Goal: Transaction & Acquisition: Book appointment/travel/reservation

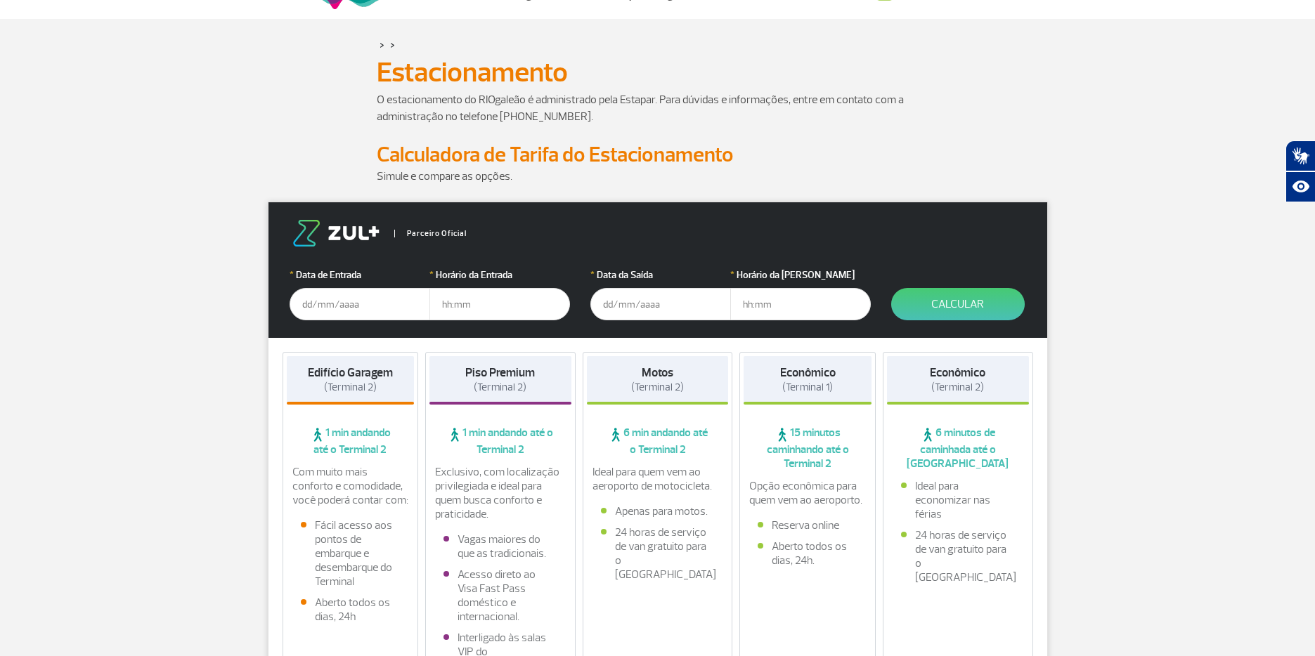
scroll to position [70, 0]
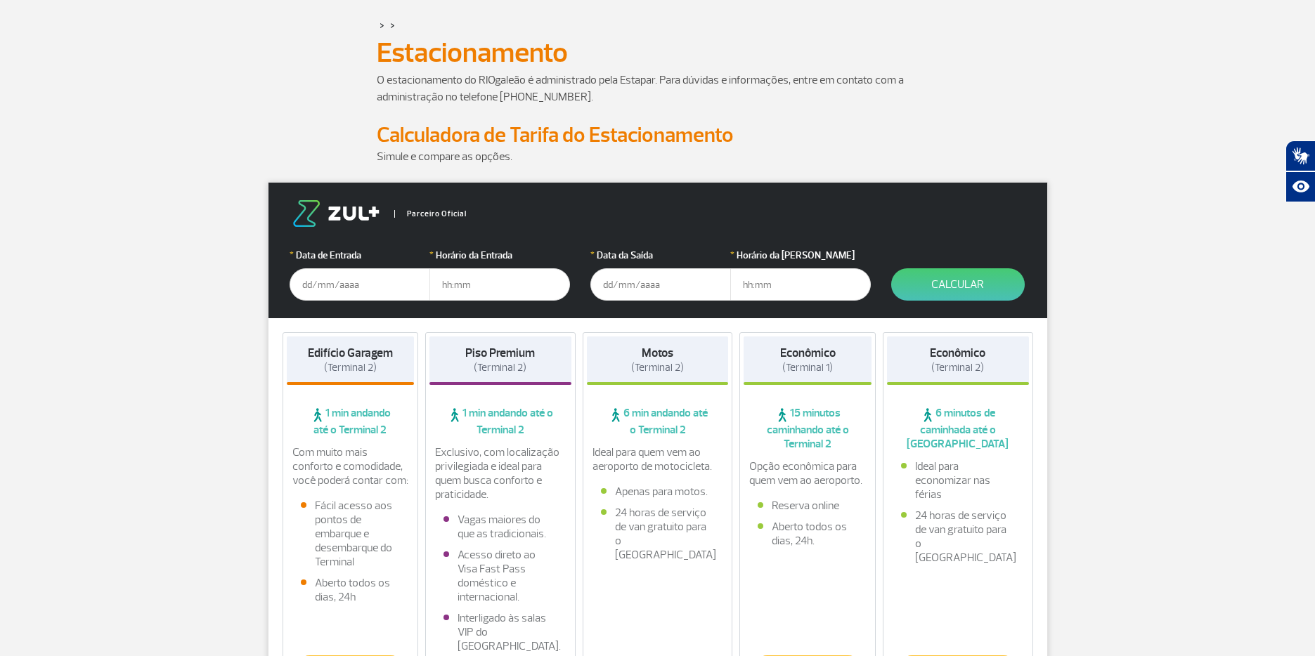
click at [306, 285] on input "text" at bounding box center [359, 284] width 141 height 32
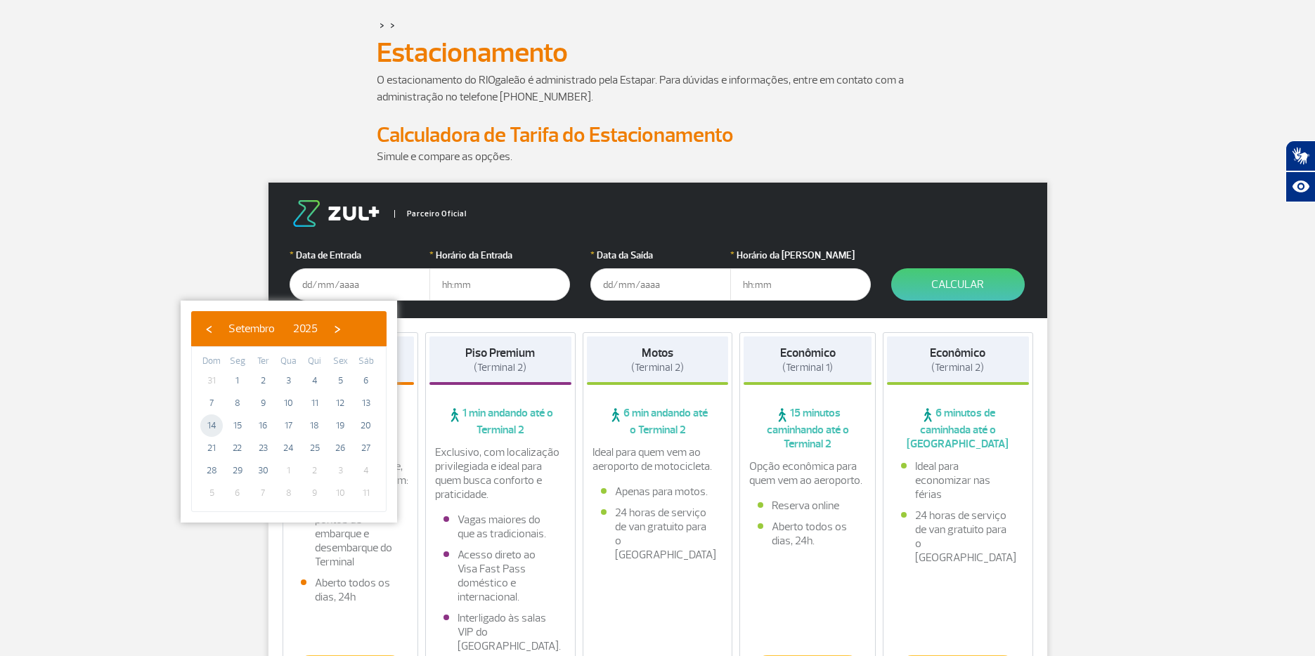
click at [213, 425] on span "14" at bounding box center [211, 426] width 22 height 22
type input "14/09/2025"
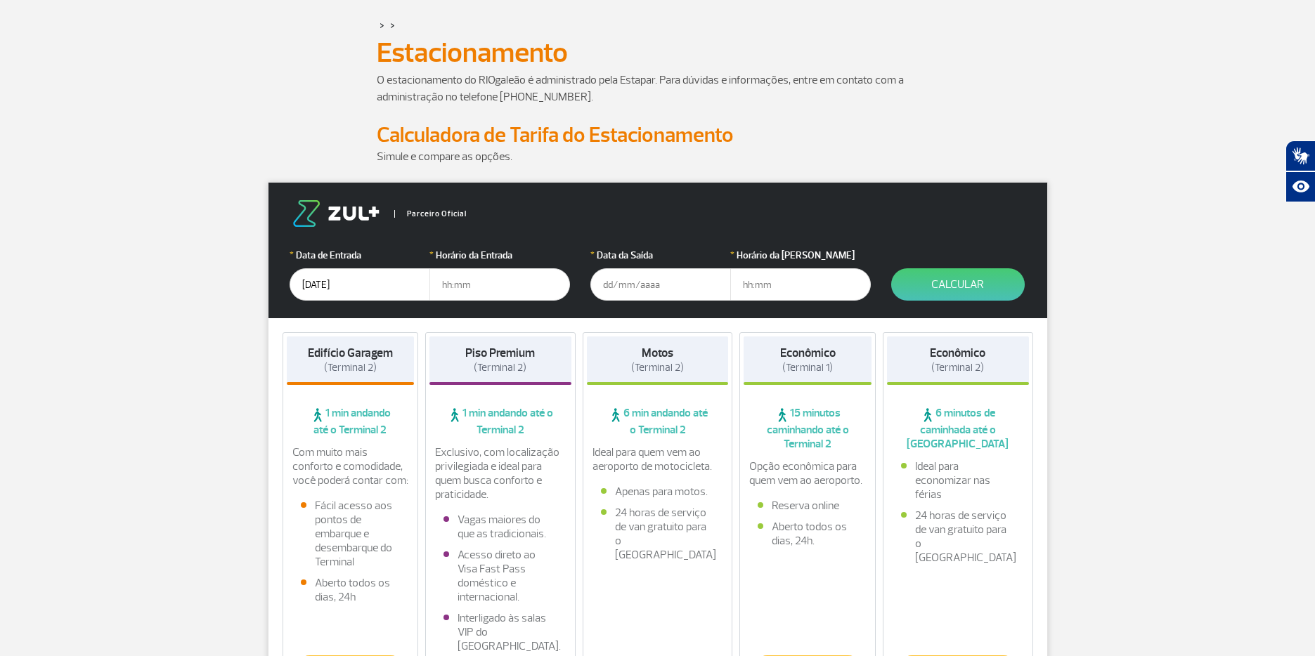
click at [473, 278] on input "text" at bounding box center [499, 284] width 141 height 32
click at [446, 280] on input "text" at bounding box center [499, 284] width 141 height 32
click at [531, 280] on input "17" at bounding box center [499, 284] width 141 height 32
type input "17"
click at [632, 286] on input "text" at bounding box center [660, 284] width 141 height 32
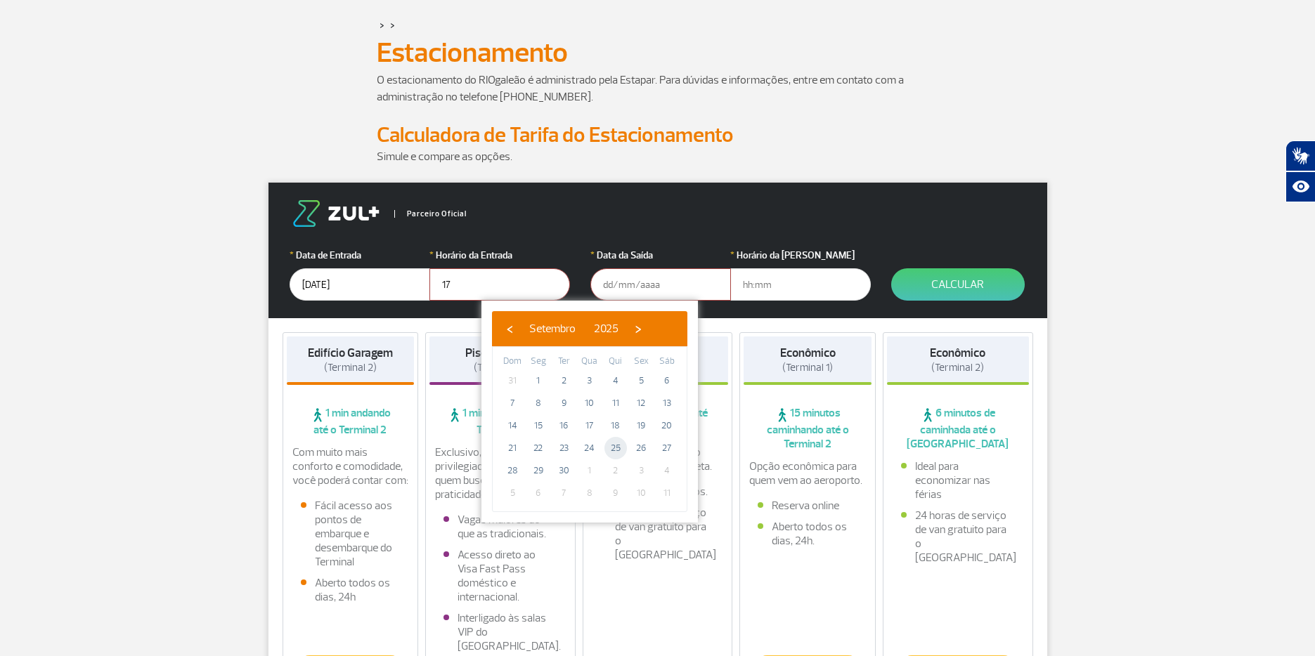
click at [614, 444] on span "25" at bounding box center [615, 448] width 22 height 22
type input "25/09/2025"
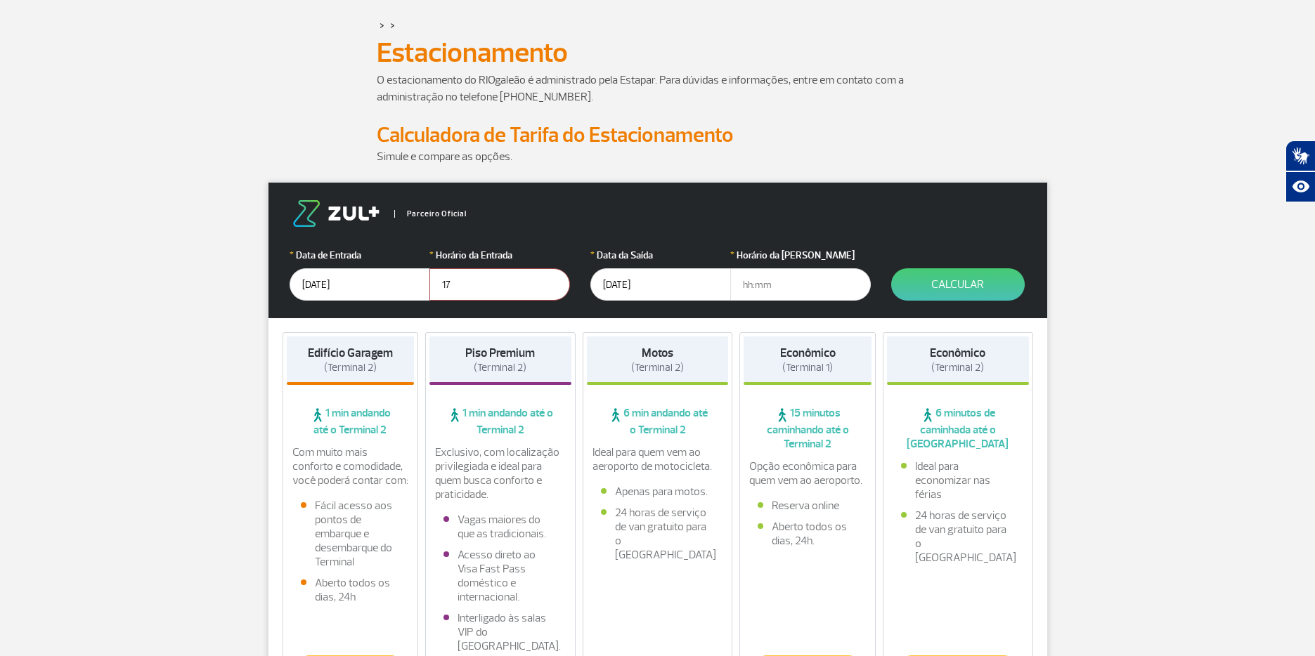
click at [608, 287] on input "25/09/2025" at bounding box center [660, 284] width 141 height 32
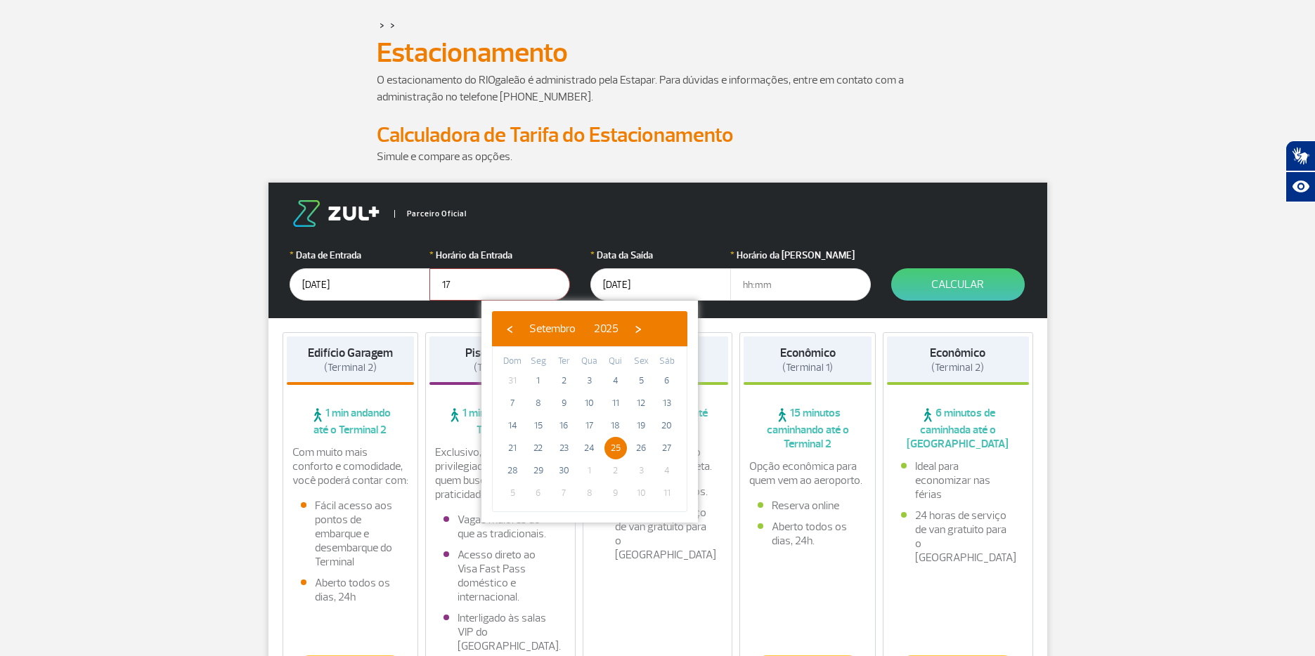
drag, startPoint x: 613, startPoint y: 286, endPoint x: 604, endPoint y: 285, distance: 9.2
click at [604, 285] on input "25/09/2025" at bounding box center [660, 284] width 141 height 32
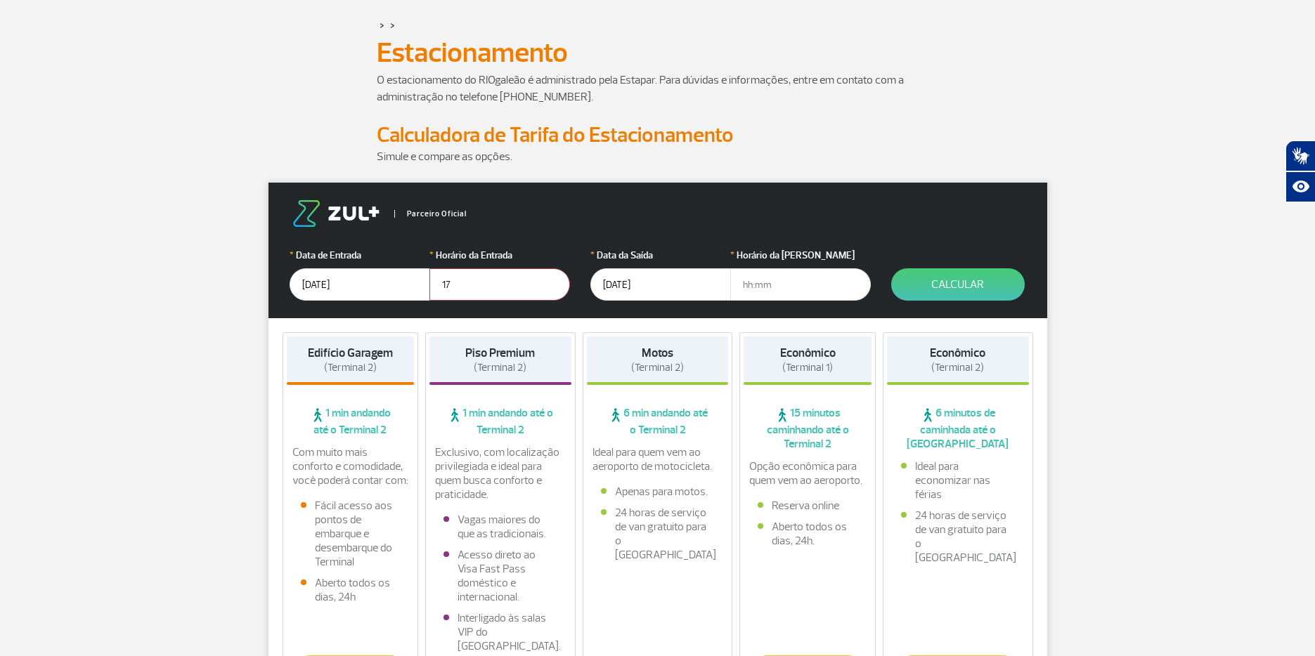
drag, startPoint x: 487, startPoint y: 285, endPoint x: 477, endPoint y: 285, distance: 9.8
click at [483, 285] on input "17" at bounding box center [499, 284] width 141 height 32
drag, startPoint x: 451, startPoint y: 282, endPoint x: 432, endPoint y: 280, distance: 19.0
click at [432, 280] on input "17" at bounding box center [499, 284] width 141 height 32
type input "1"
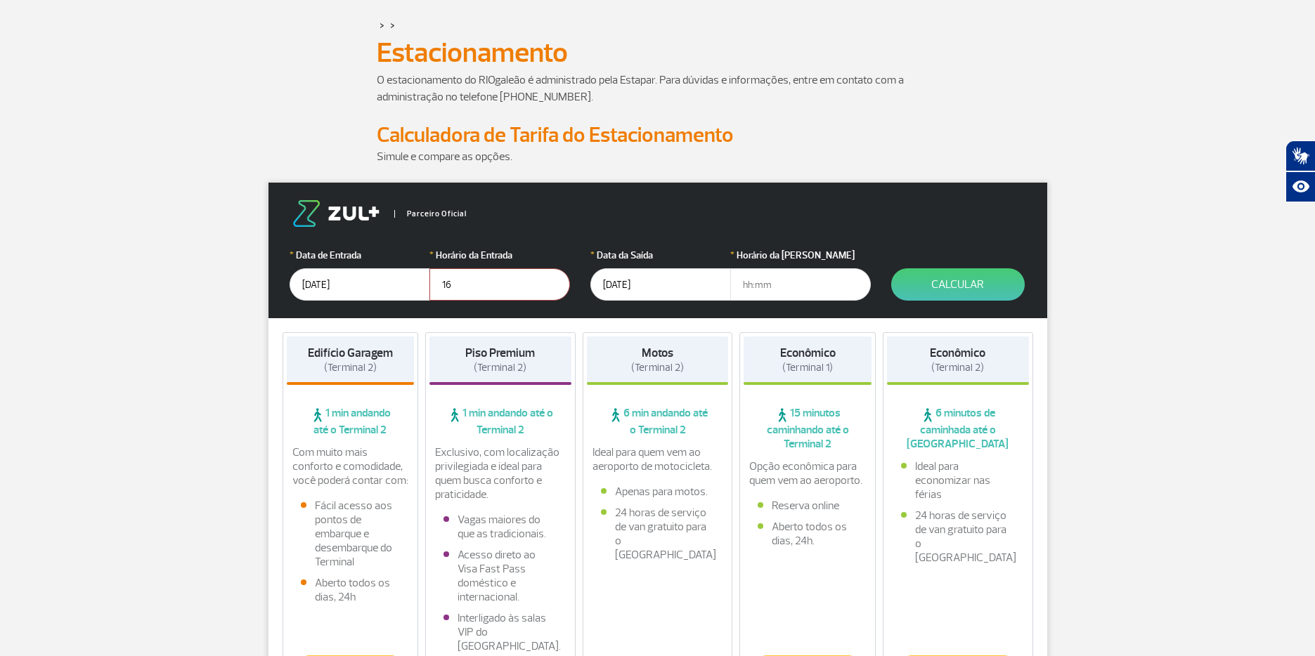
type input "16"
click at [611, 287] on input "25/09/2025" at bounding box center [660, 284] width 141 height 32
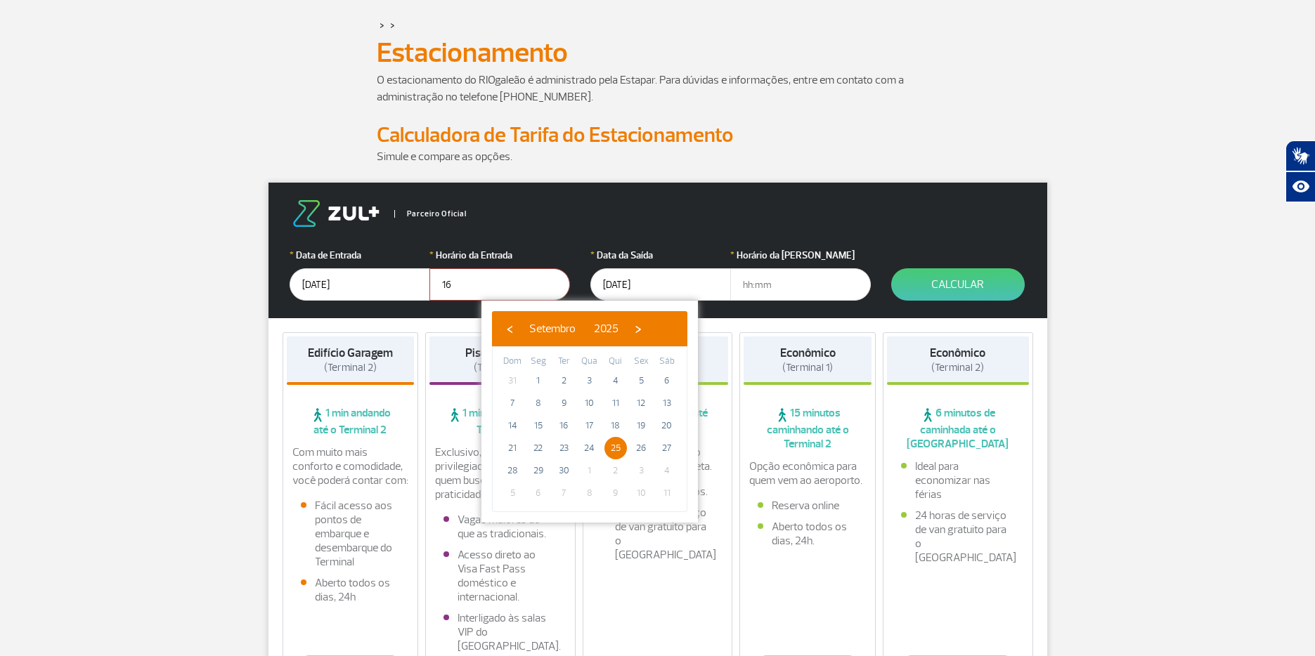
click at [780, 286] on input "text" at bounding box center [800, 284] width 141 height 32
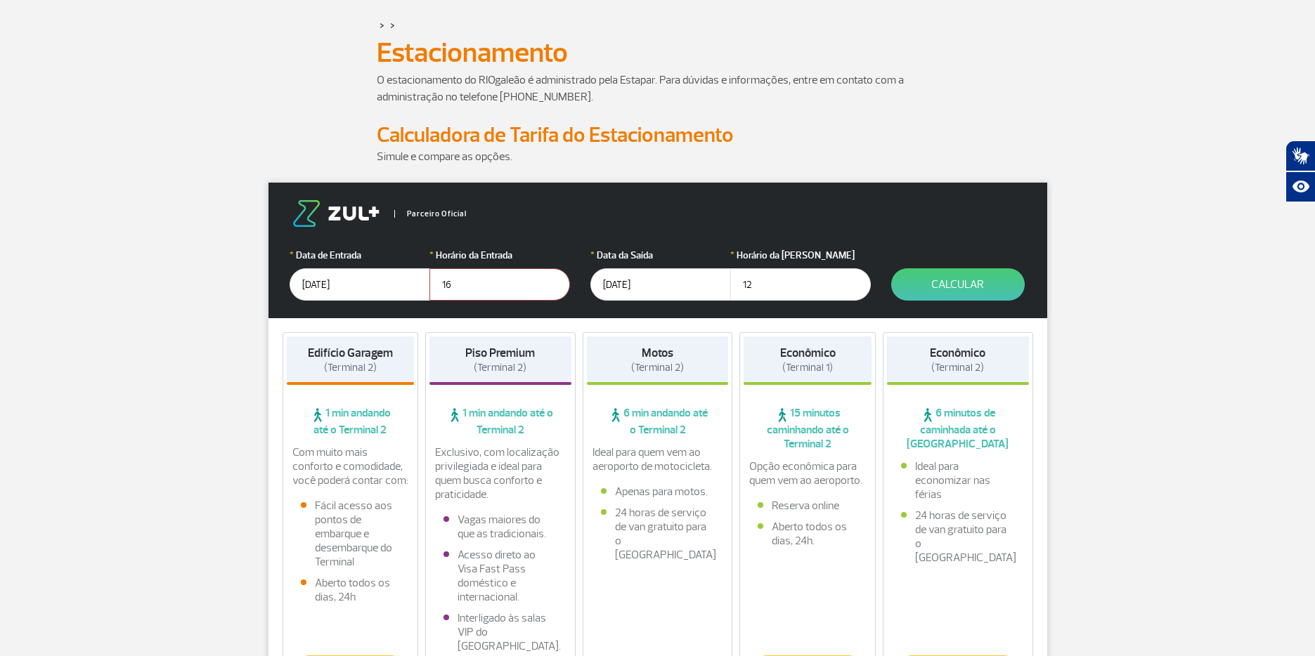
type input "12"
click at [892, 241] on form "Parceiro Oficial * Data de Entrada 14/09/2025 * Horário da Entrada 16 * Data da…" at bounding box center [657, 251] width 778 height 136
click at [964, 283] on button "Calcular" at bounding box center [957, 284] width 133 height 32
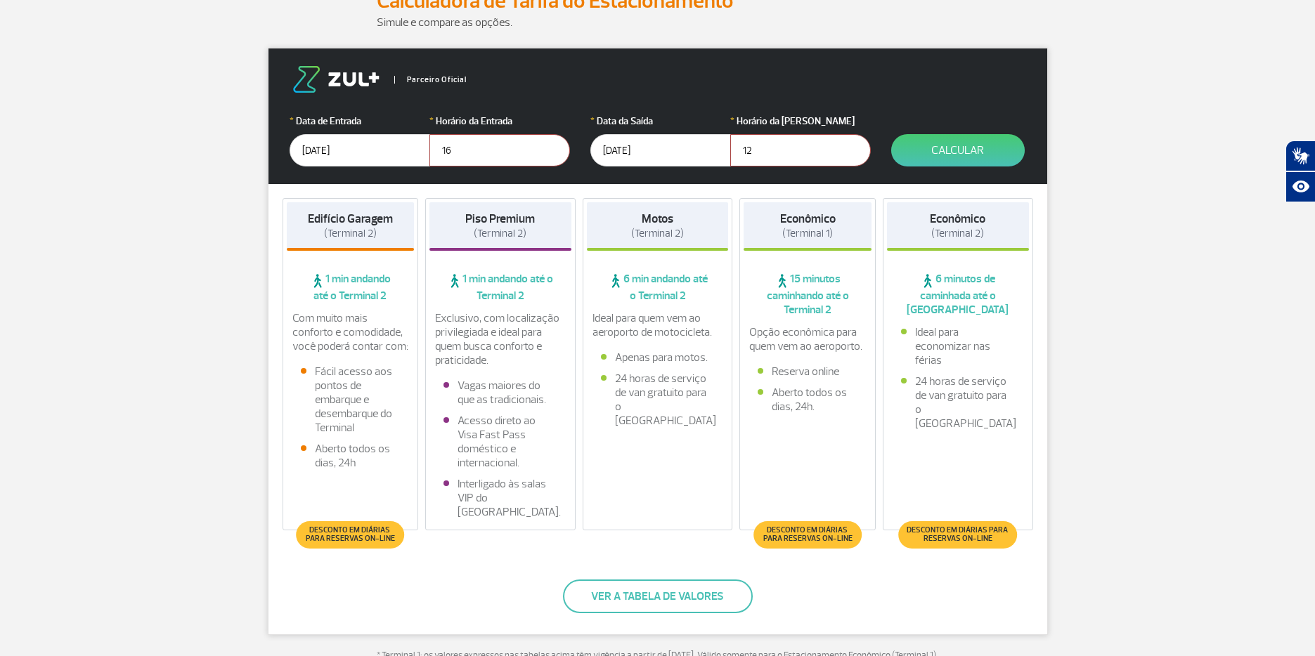
scroll to position [211, 0]
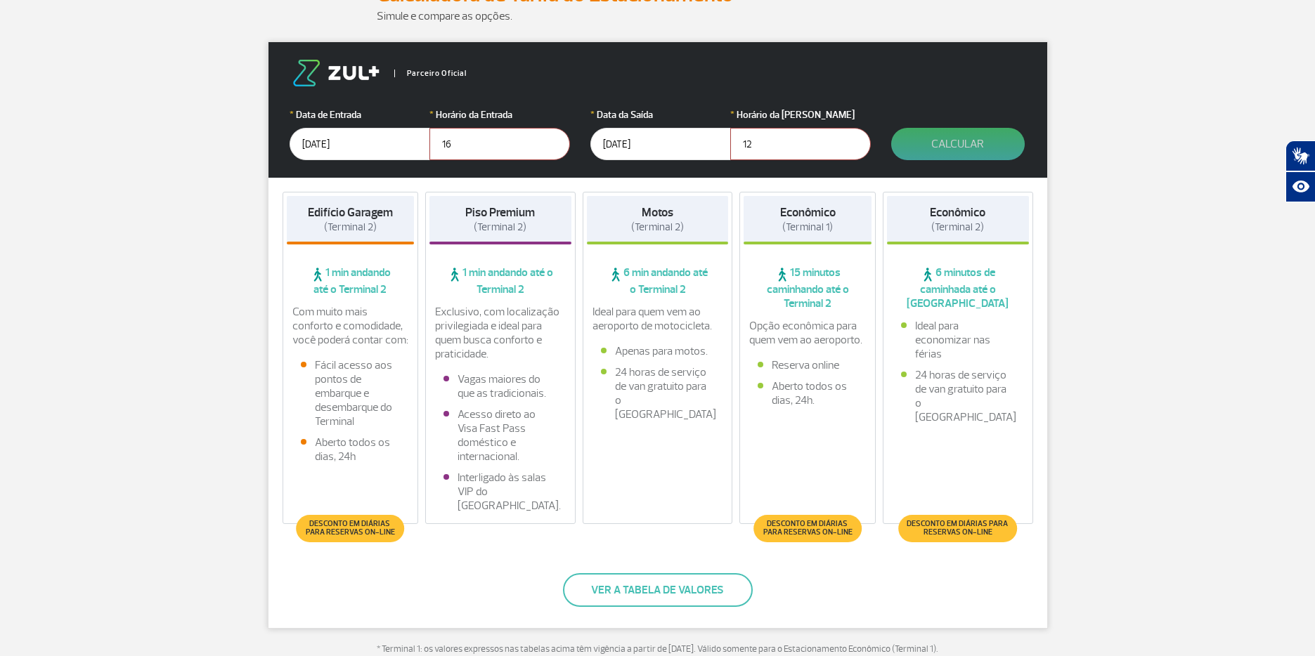
click at [974, 145] on button "Calcular" at bounding box center [957, 144] width 133 height 32
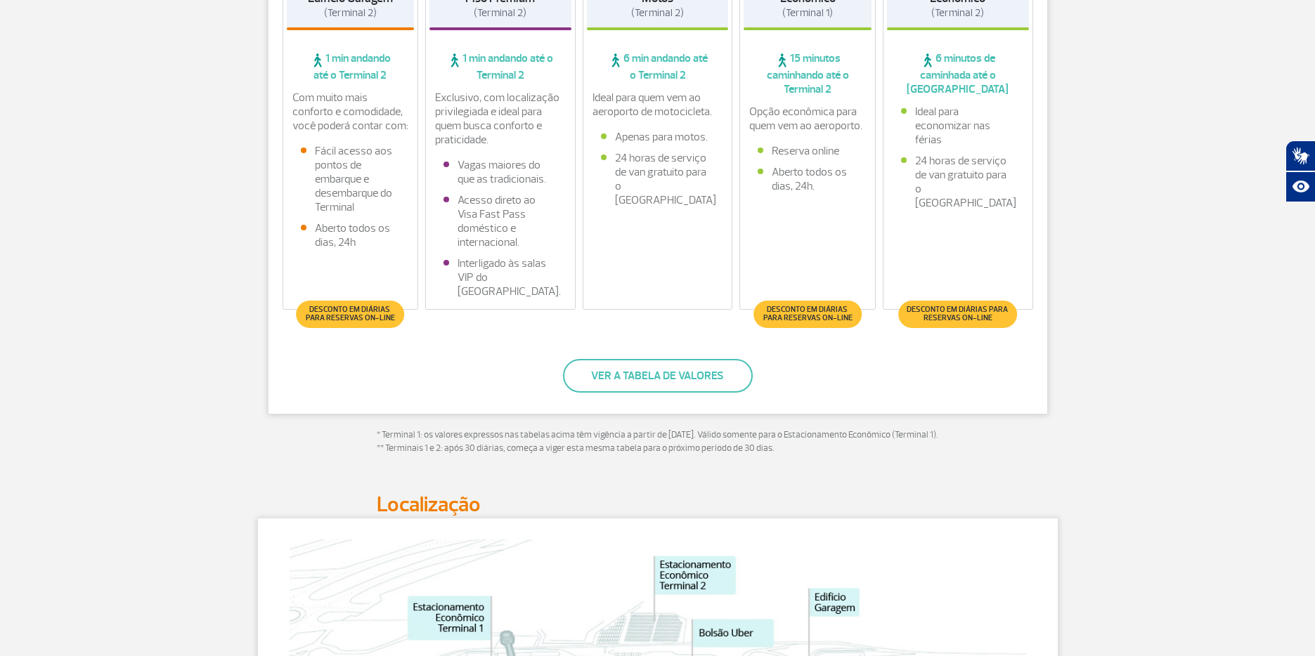
scroll to position [281, 0]
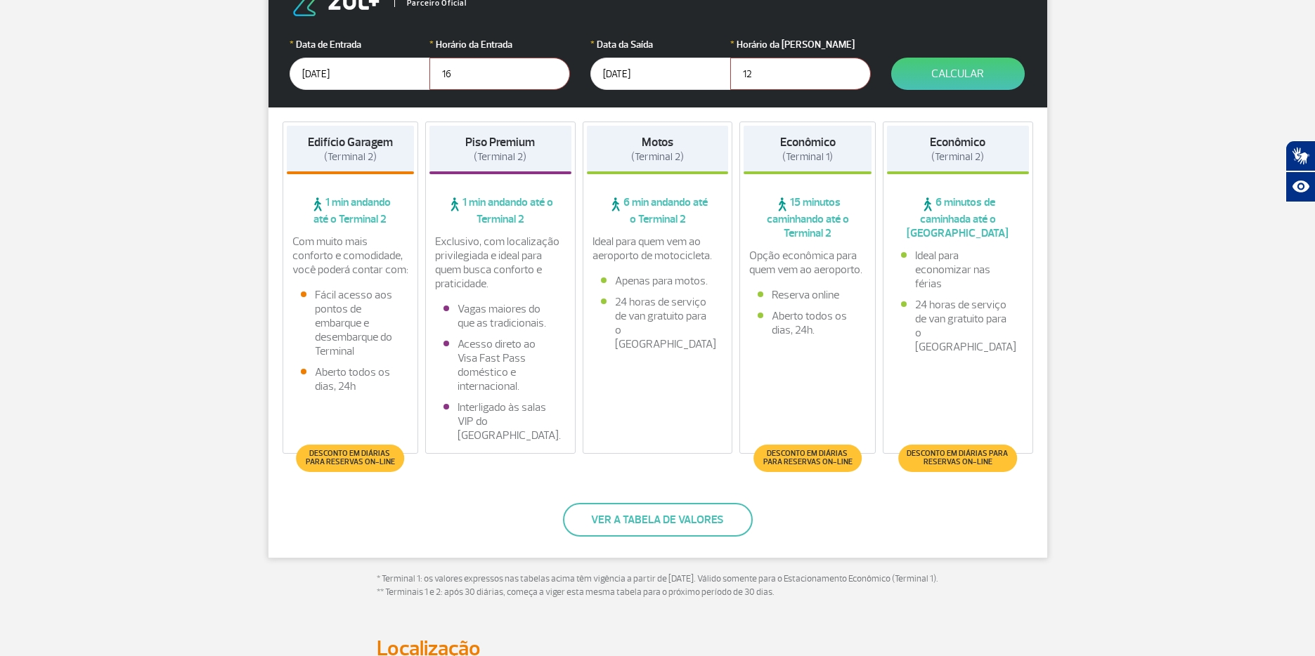
click at [353, 149] on strong "Edifício Garagem" at bounding box center [350, 142] width 85 height 15
click at [377, 222] on span "1 min andando até o Terminal 2" at bounding box center [351, 210] width 128 height 31
click at [667, 518] on button "Ver a tabela de valores" at bounding box center [658, 520] width 190 height 34
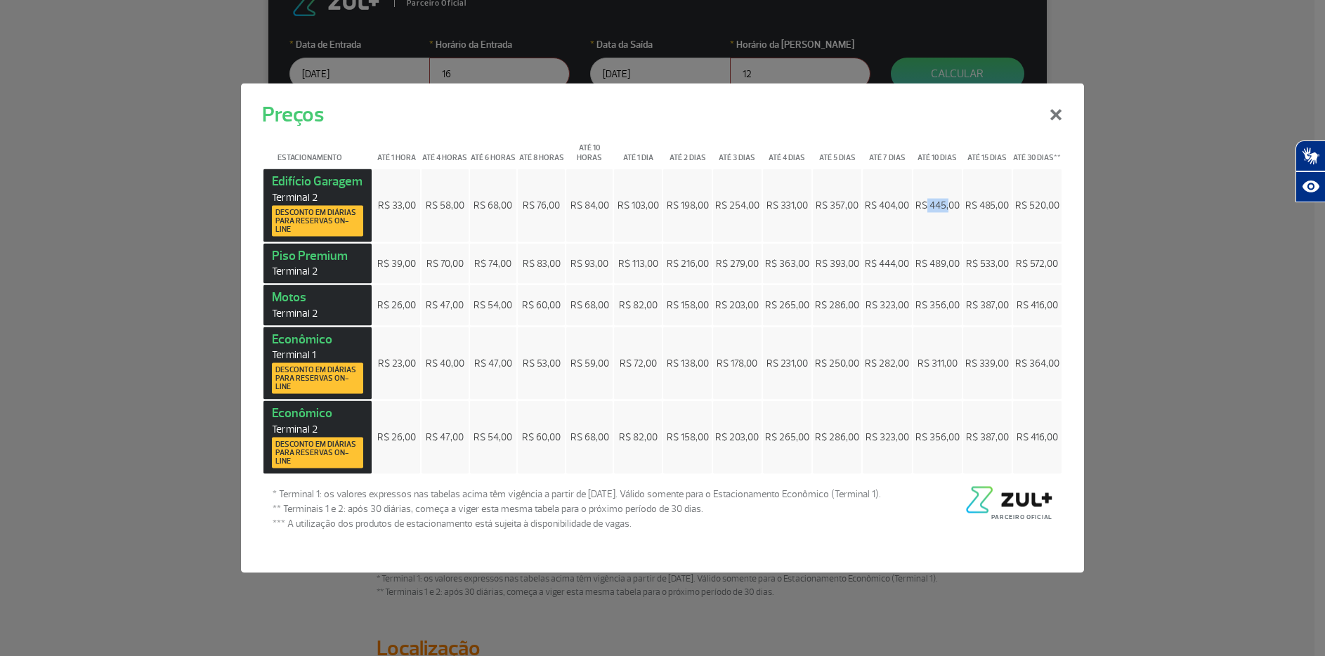
drag, startPoint x: 926, startPoint y: 202, endPoint x: 949, endPoint y: 202, distance: 23.2
click at [949, 202] on span "R$ 445,00" at bounding box center [938, 206] width 44 height 12
drag, startPoint x: 937, startPoint y: 351, endPoint x: 958, endPoint y: 367, distance: 25.6
click at [947, 353] on td "R$ 311,00" at bounding box center [937, 363] width 48 height 73
drag, startPoint x: 920, startPoint y: 446, endPoint x: 960, endPoint y: 444, distance: 40.1
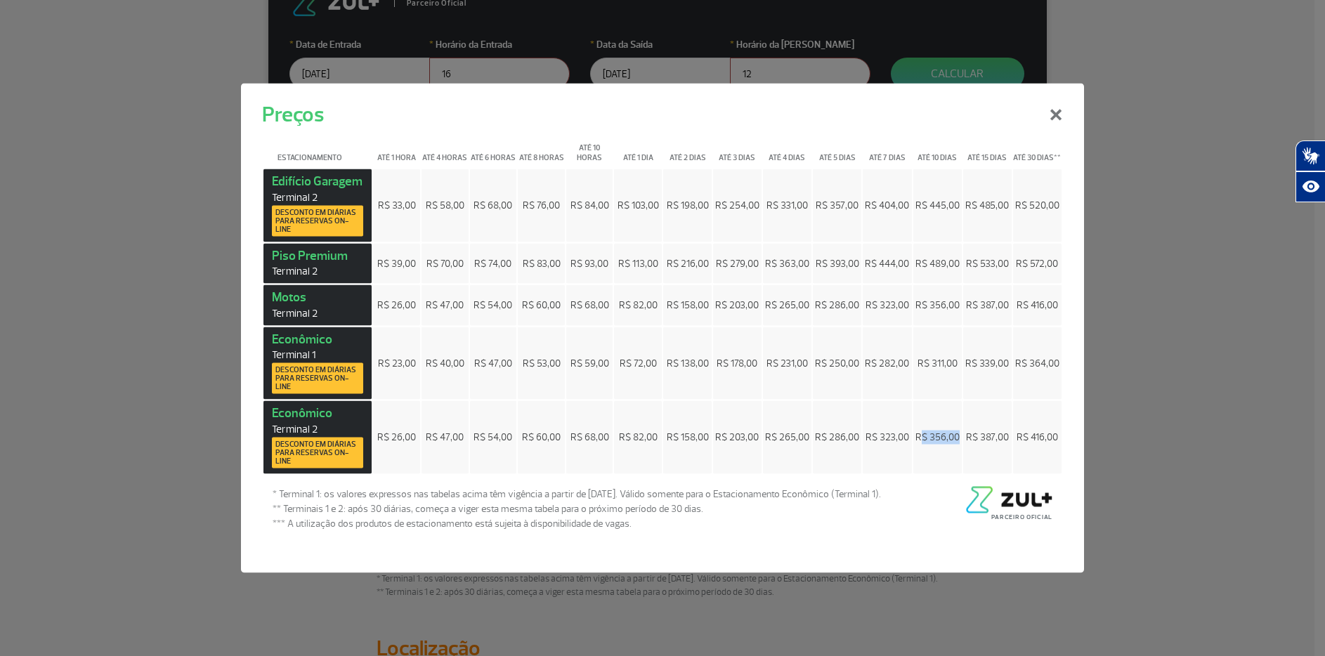
click at [960, 444] on td "R$ 356,00" at bounding box center [937, 437] width 48 height 73
drag, startPoint x: 289, startPoint y: 219, endPoint x: 306, endPoint y: 222, distance: 17.1
click at [306, 222] on span "Desconto em diárias para reservas on-line" at bounding box center [317, 220] width 84 height 25
click at [304, 440] on strong "Econômico Terminal 2 Desconto em diárias para reservas on-line" at bounding box center [317, 436] width 91 height 63
click at [316, 448] on span "Desconto em diárias para reservas on-line" at bounding box center [317, 452] width 84 height 25
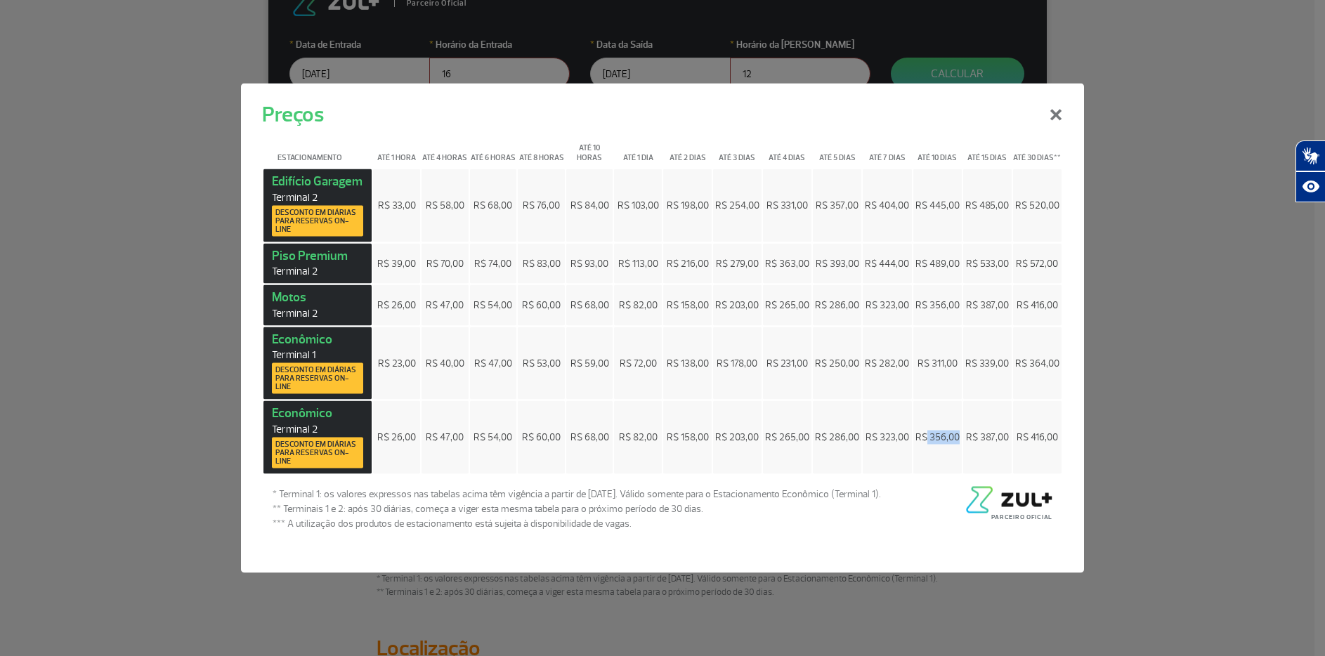
drag, startPoint x: 928, startPoint y: 443, endPoint x: 960, endPoint y: 445, distance: 31.7
click at [960, 445] on td "R$ 356,00" at bounding box center [937, 437] width 48 height 73
click at [1060, 110] on button "×" at bounding box center [1056, 113] width 37 height 51
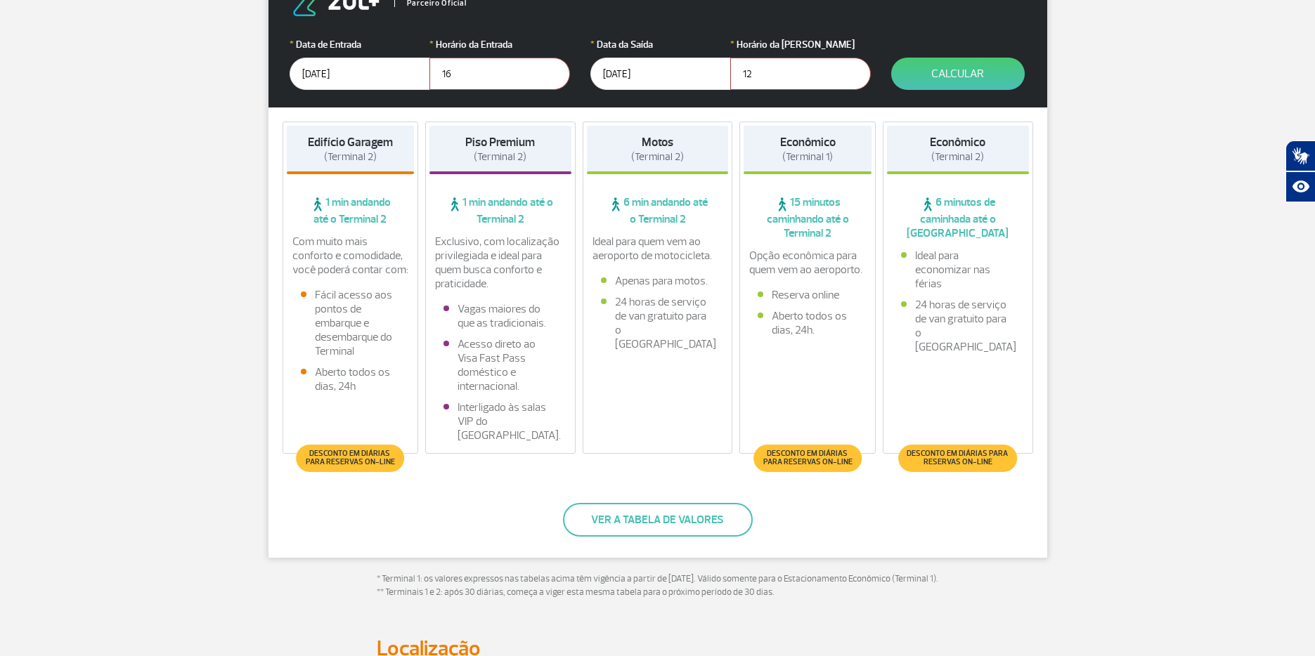
click at [664, 60] on input "25/09/2025" at bounding box center [660, 74] width 141 height 32
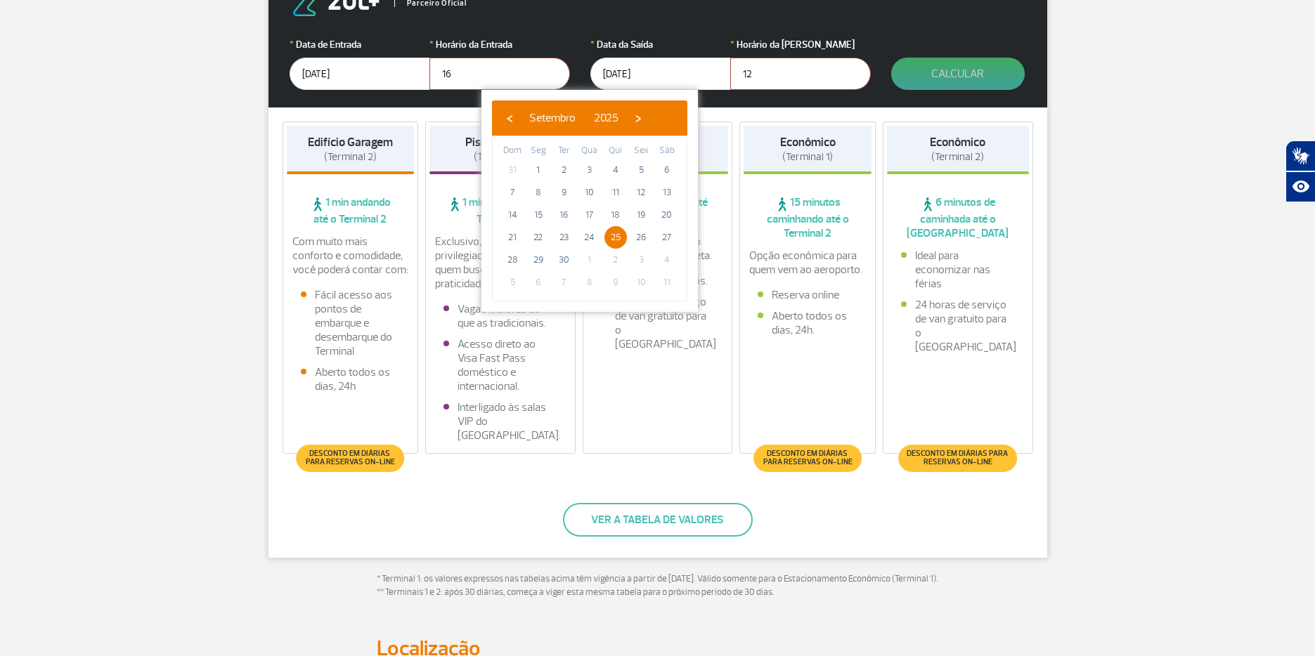
click at [951, 68] on button "Calcular" at bounding box center [957, 74] width 133 height 32
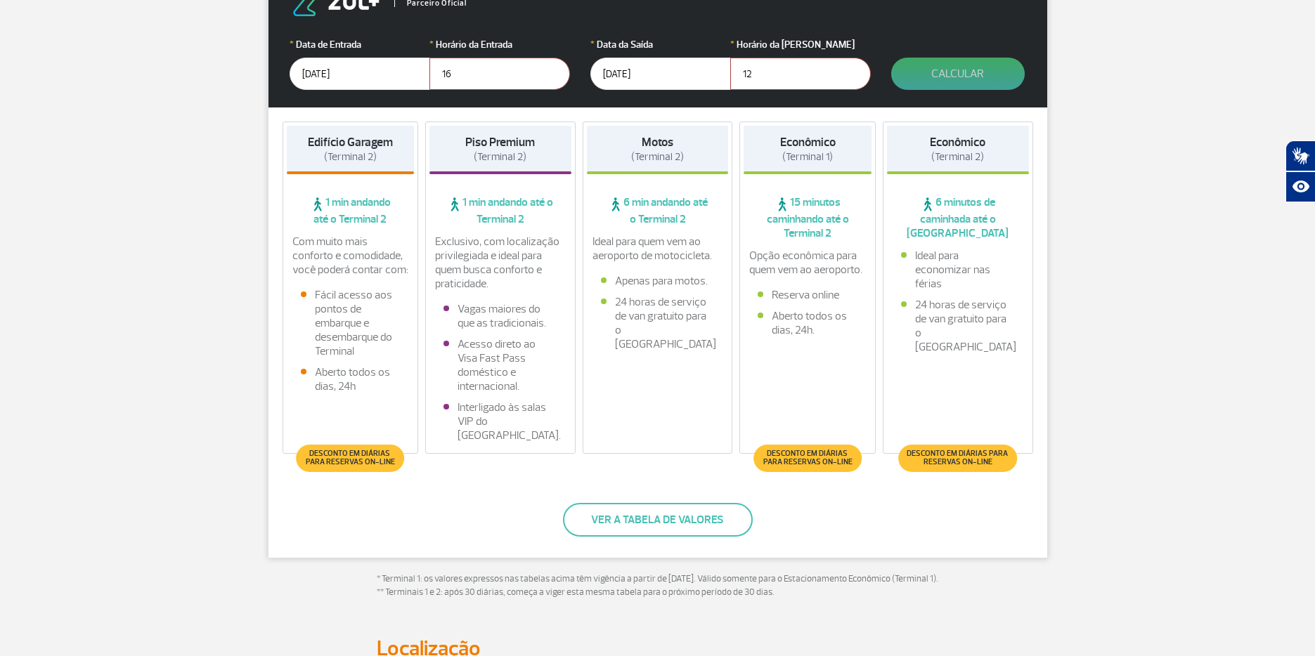
click at [951, 68] on button "Calcular" at bounding box center [957, 74] width 133 height 32
click at [891, 58] on button "Calcular" at bounding box center [957, 74] width 133 height 32
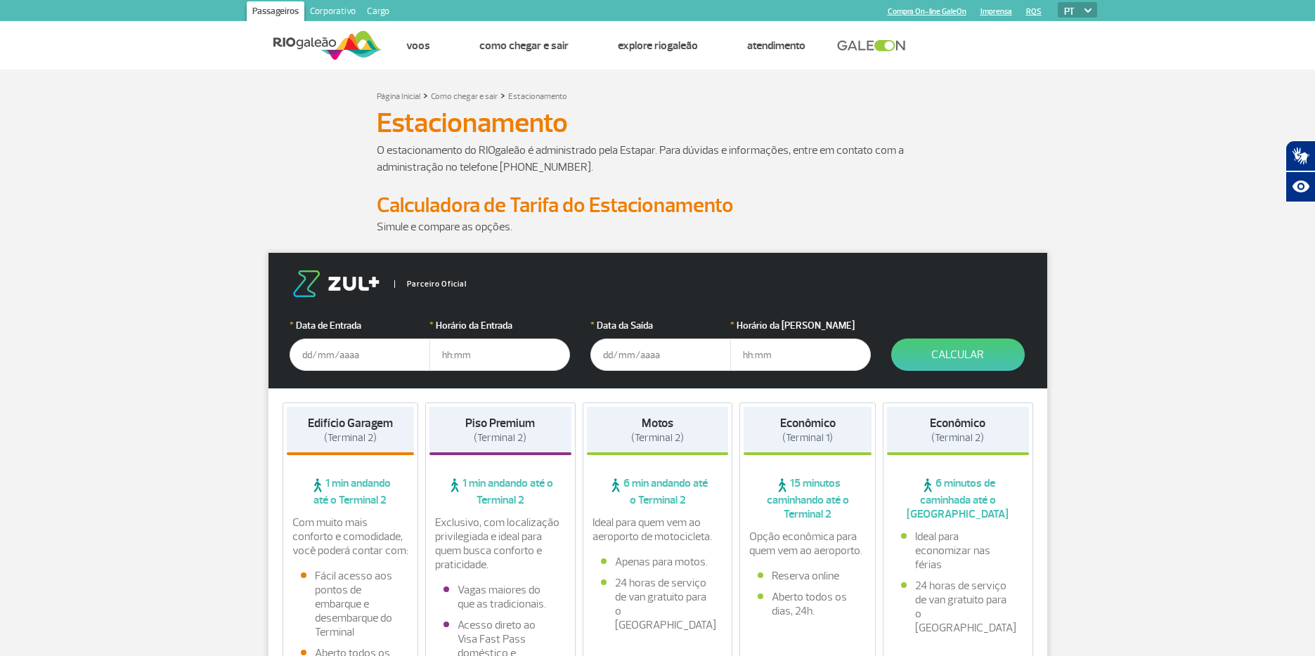
click at [337, 360] on input "text" at bounding box center [359, 355] width 141 height 32
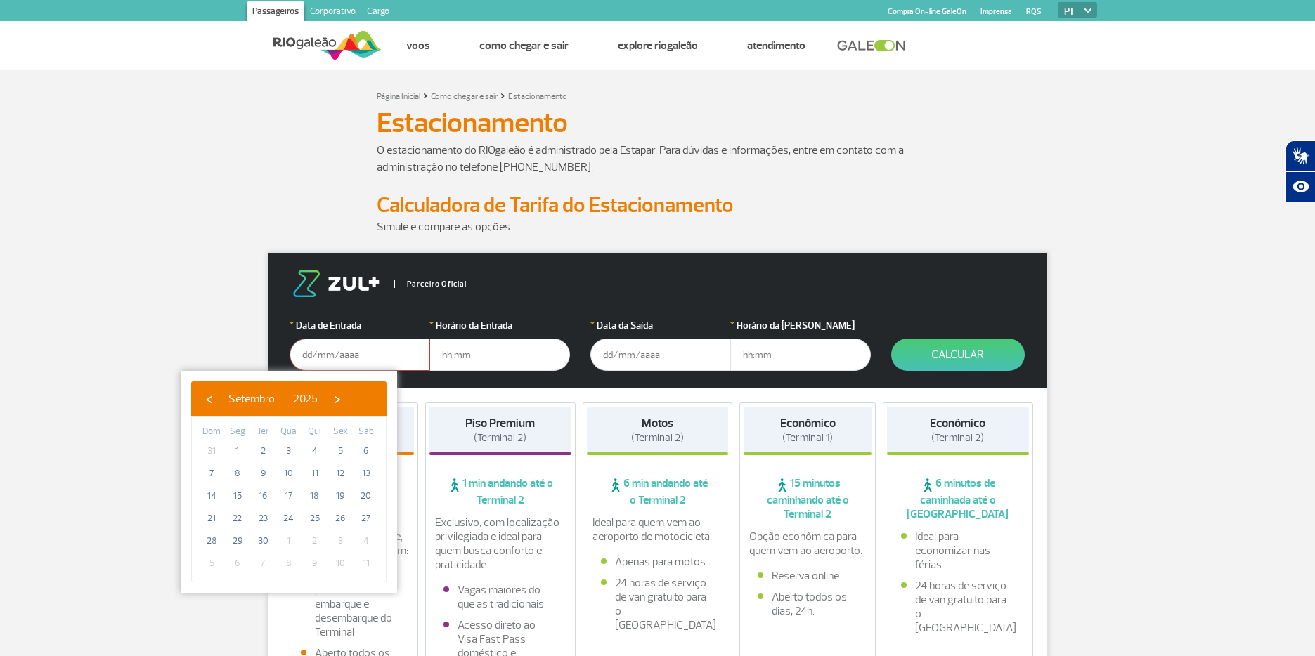
click at [372, 387] on div "‹ ​ Setembro ​ 2025 ​ ›" at bounding box center [288, 399] width 195 height 35
click at [348, 395] on span "›" at bounding box center [337, 399] width 21 height 21
click at [263, 491] on span "14" at bounding box center [263, 496] width 22 height 22
type input "[DATE]"
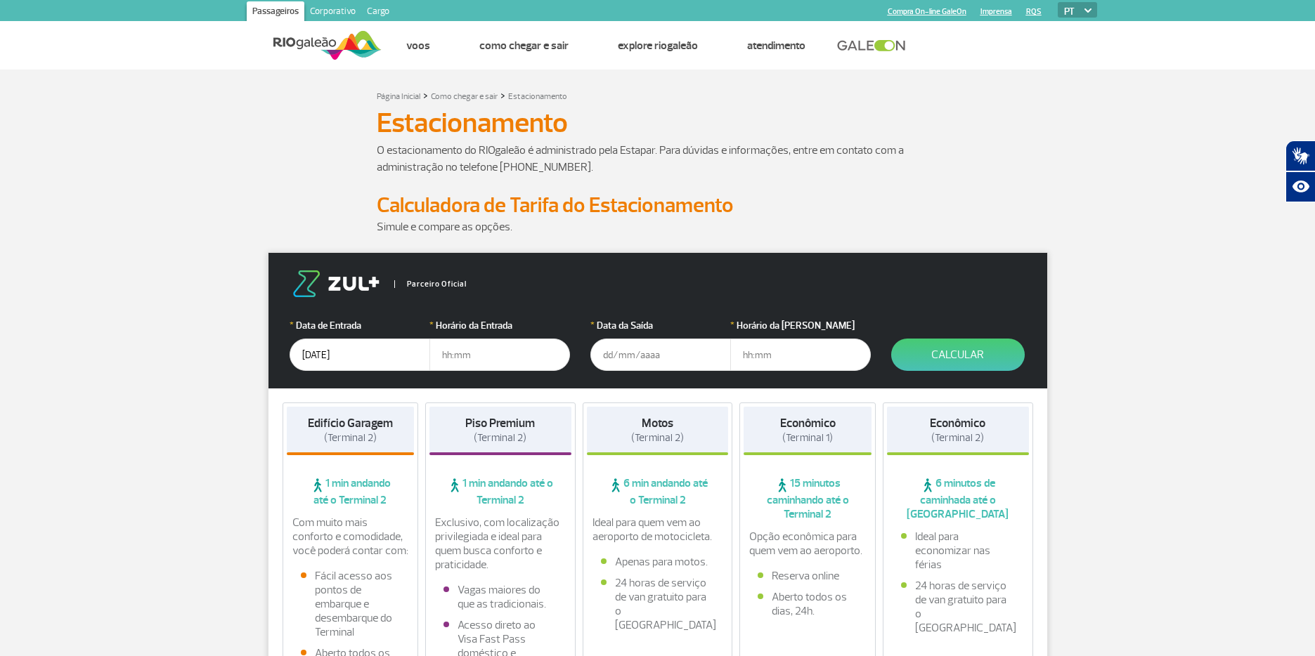
click at [642, 356] on input "text" at bounding box center [660, 355] width 141 height 32
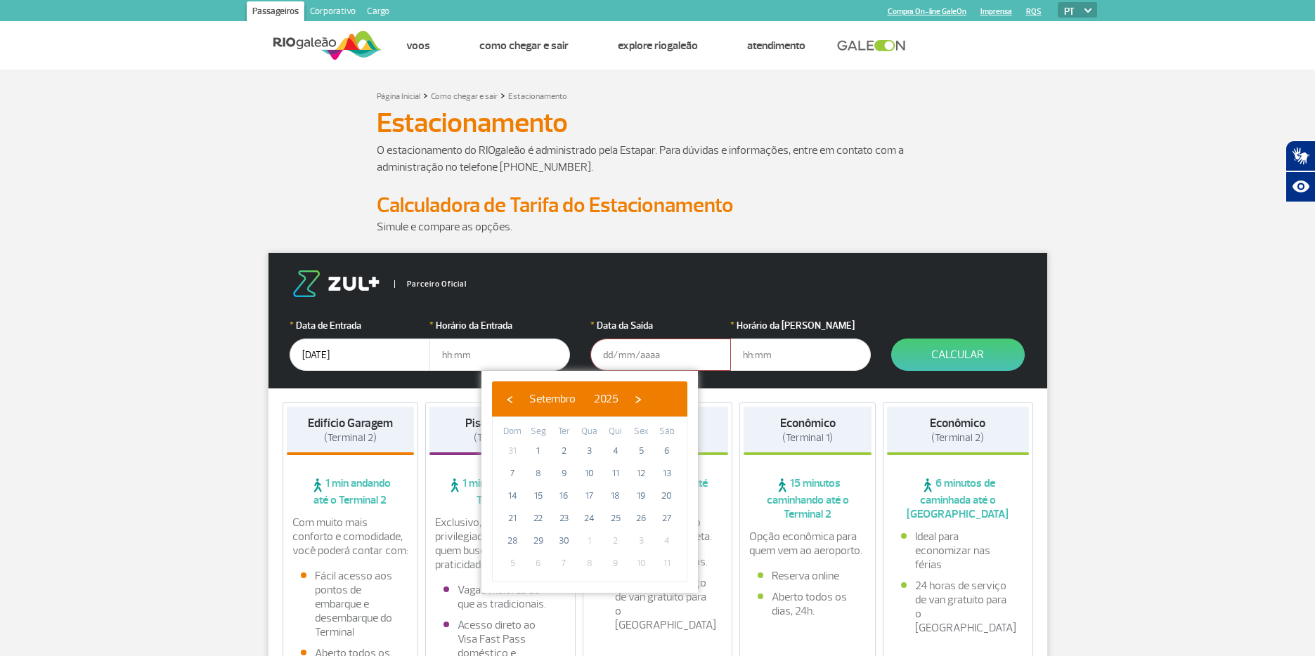
click at [687, 396] on div "‹ ​ Setembro ​ 2025 ​ › Dom Seg Ter Qua Qui Sex Sáb 31 1 2 3 4 5 6 7 8 9 10 11 …" at bounding box center [589, 482] width 216 height 222
click at [649, 396] on span "›" at bounding box center [637, 399] width 21 height 21
click at [665, 519] on span "25" at bounding box center [667, 518] width 22 height 22
type input "[DATE]"
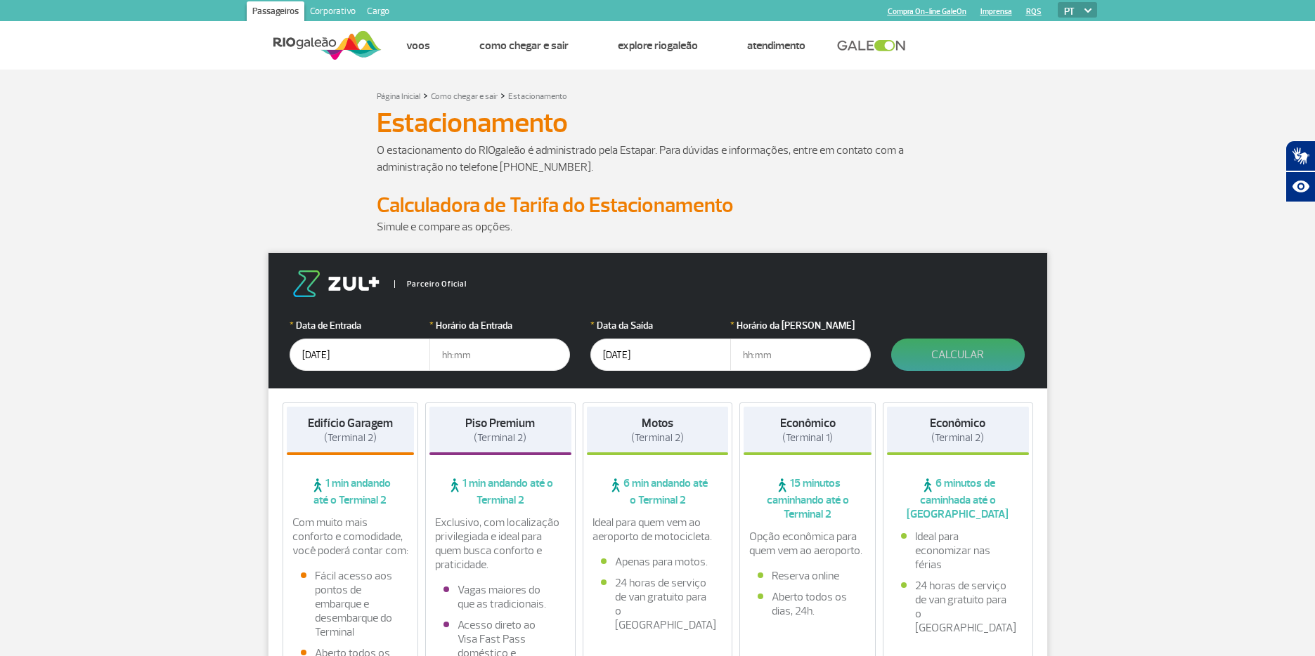
click at [963, 354] on button "Calcular" at bounding box center [957, 355] width 133 height 32
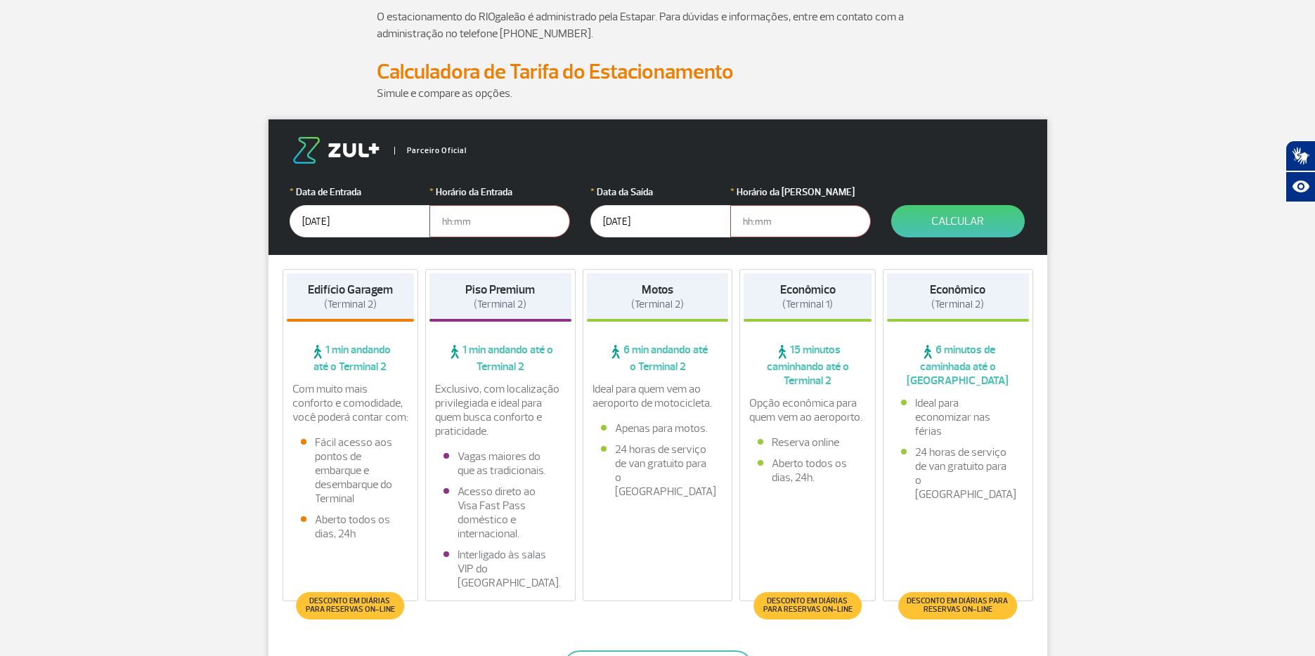
scroll to position [141, 0]
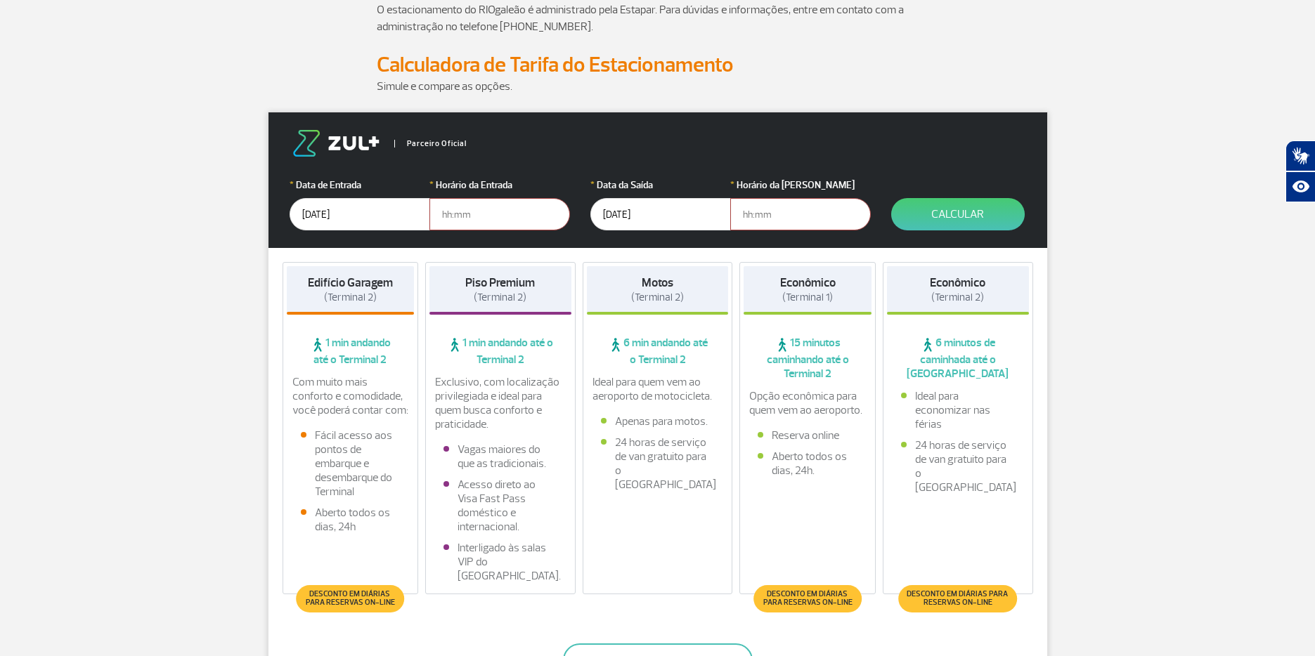
click at [481, 208] on input "text" at bounding box center [499, 214] width 141 height 32
type input "12:00"
drag, startPoint x: 750, startPoint y: 215, endPoint x: 747, endPoint y: 207, distance: 8.2
click at [750, 214] on input "text" at bounding box center [800, 214] width 141 height 32
type input "12:00"
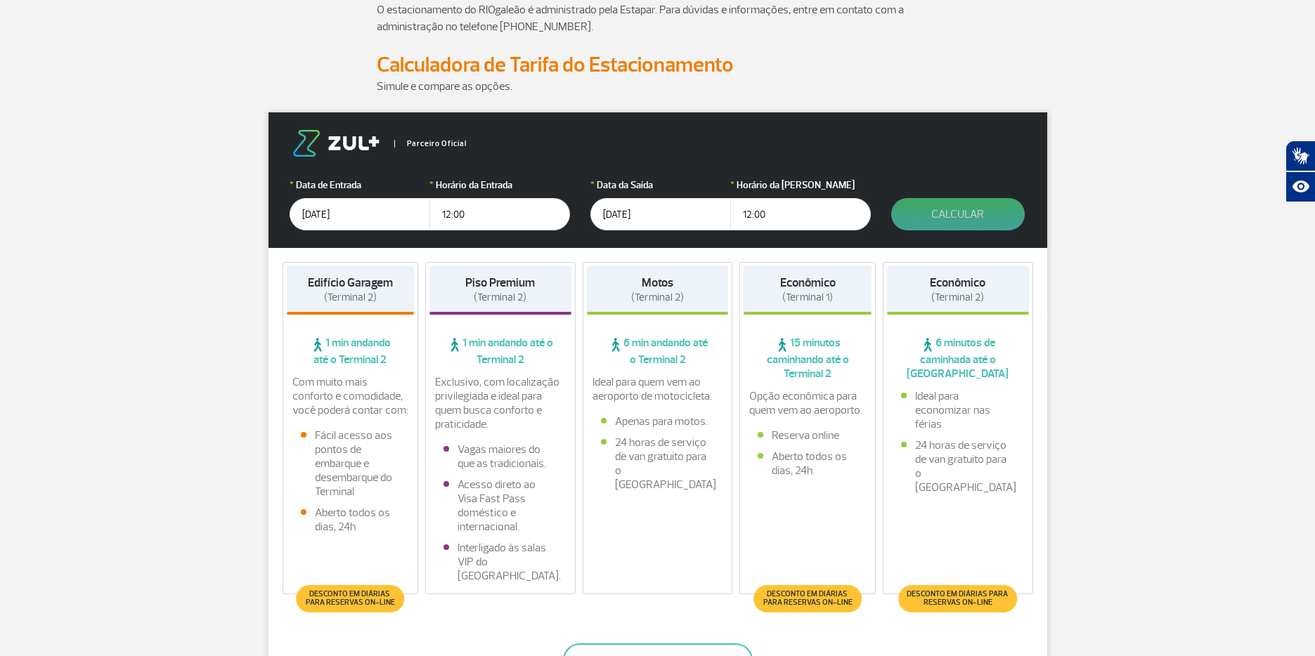
click at [957, 209] on button "Calcular" at bounding box center [957, 214] width 133 height 32
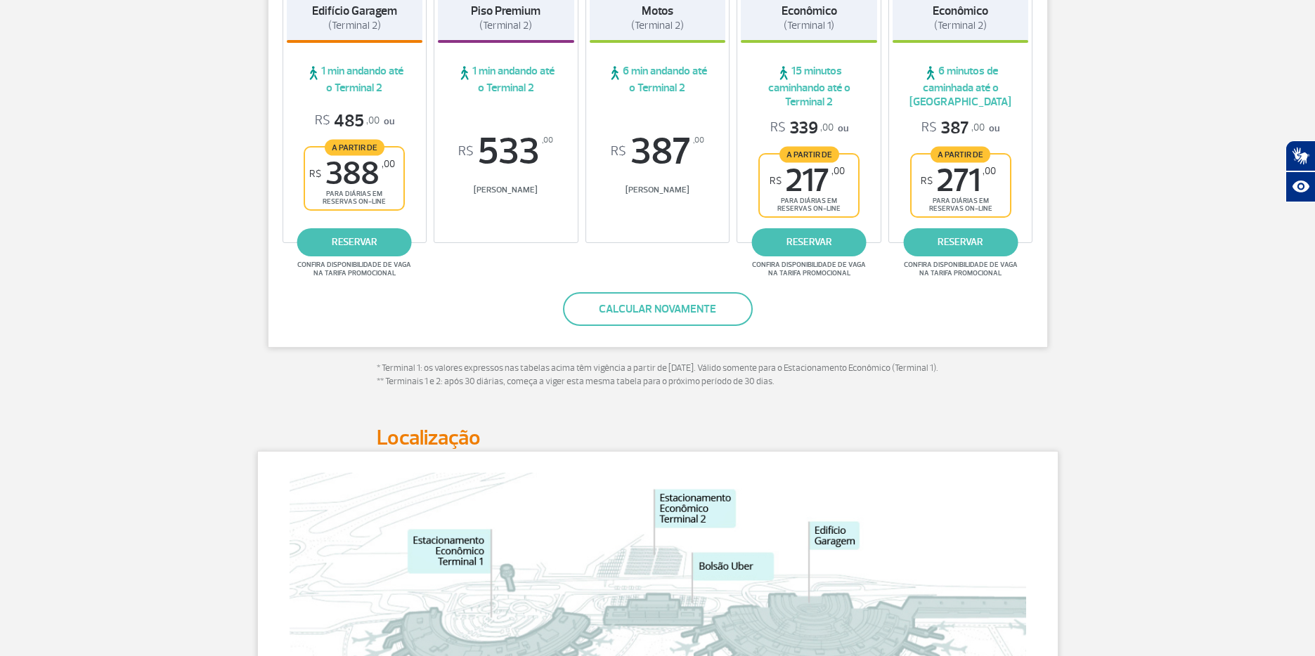
scroll to position [281, 0]
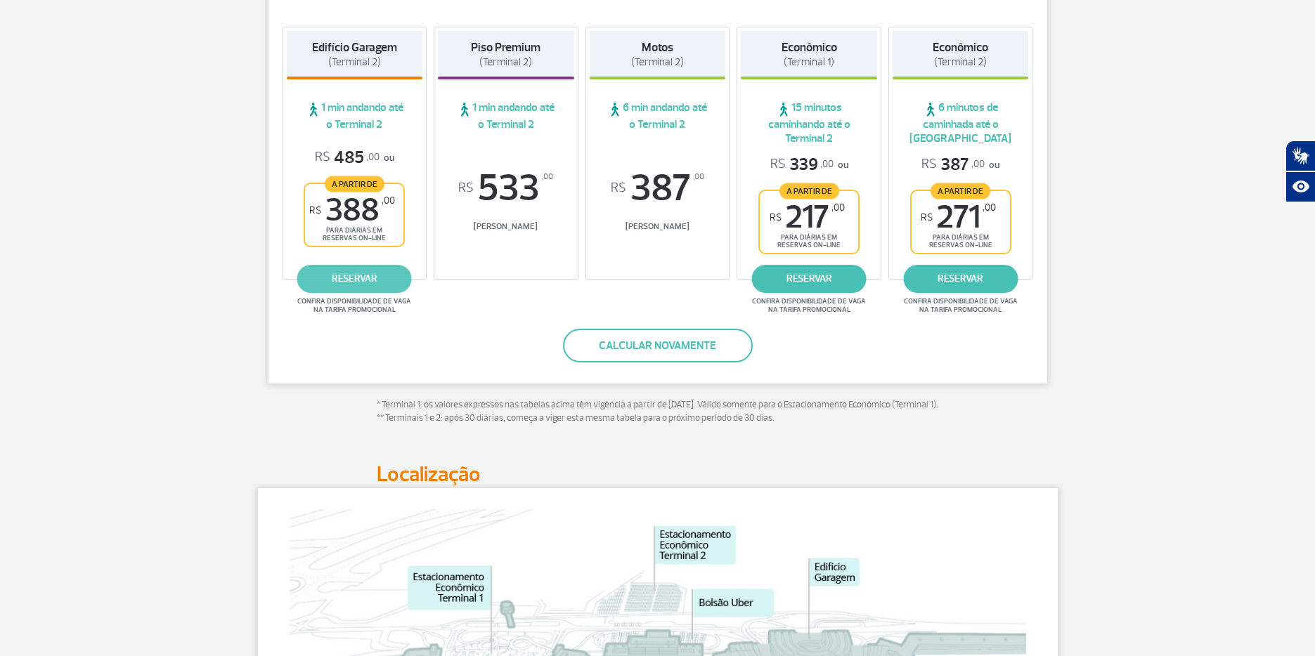
click at [352, 292] on link "reservar" at bounding box center [354, 279] width 115 height 28
